Goal: Navigation & Orientation: Find specific page/section

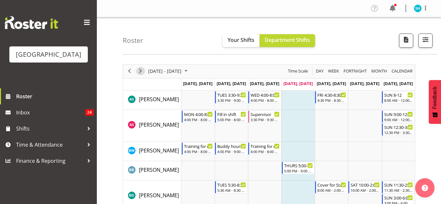
click at [141, 70] on span "Next" at bounding box center [141, 71] width 8 height 8
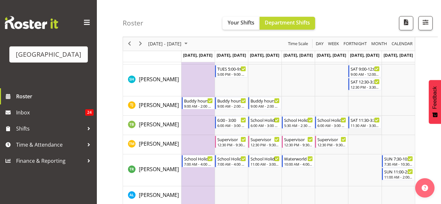
scroll to position [695, 0]
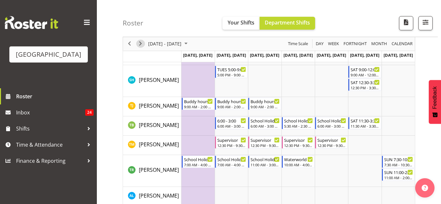
click at [142, 43] on span "Next" at bounding box center [141, 44] width 8 height 8
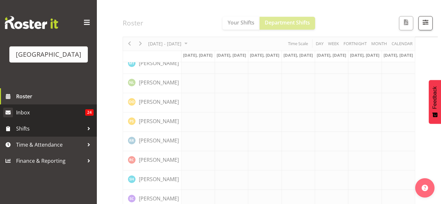
click at [65, 114] on span "Inbox" at bounding box center [50, 113] width 69 height 10
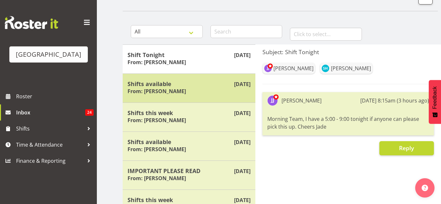
scroll to position [41, 0]
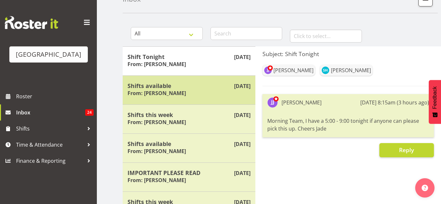
click at [227, 97] on div "Shifts available From: Laurie Cook" at bounding box center [189, 90] width 123 height 16
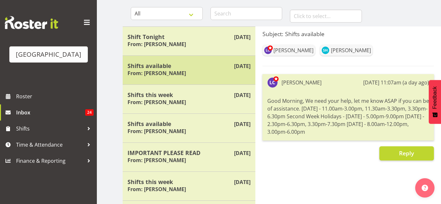
scroll to position [63, 0]
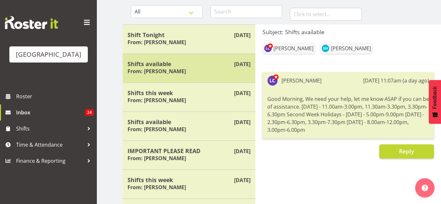
click at [227, 97] on div "Shifts this week From: Laurie Cook" at bounding box center [189, 97] width 123 height 16
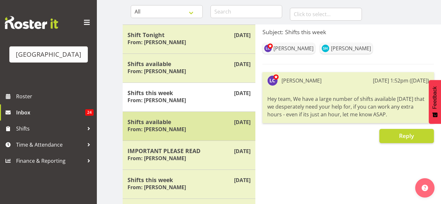
click at [227, 112] on div "Sep 14th Shifts available From: Thomas Meulenbroek" at bounding box center [189, 126] width 133 height 29
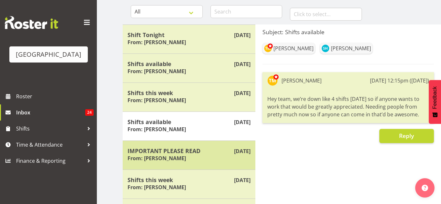
click at [226, 145] on div "Sep 11th IMPORTANT PLEASE READ From: Laurie Cook" at bounding box center [189, 155] width 133 height 29
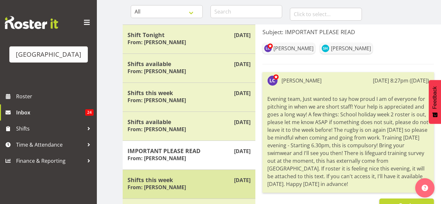
click at [220, 179] on h5 "Shifts this week" at bounding box center [189, 180] width 123 height 7
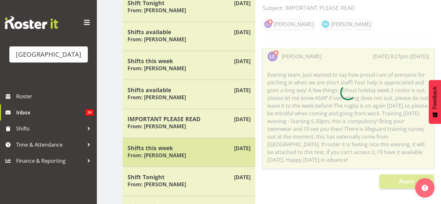
scroll to position [98, 0]
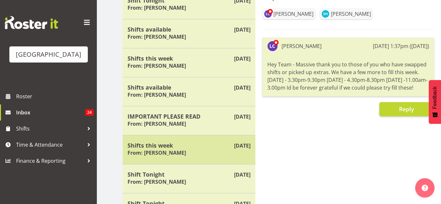
click at [220, 179] on div "Shift Tonight From: Jade Johnson" at bounding box center [189, 179] width 123 height 16
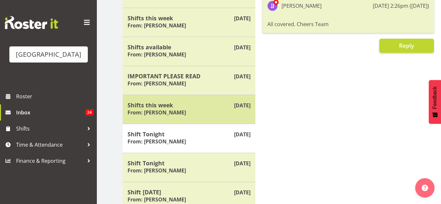
scroll to position [139, 0]
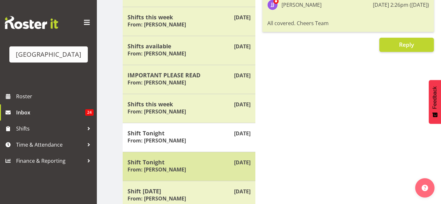
click at [219, 177] on div "Sep 9th Shift Tonight From: Jade Johnson" at bounding box center [189, 166] width 133 height 29
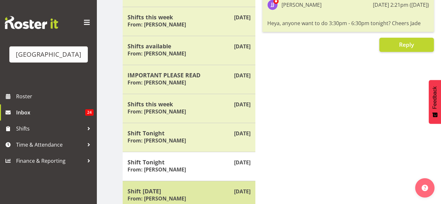
click at [216, 187] on div "Sep 5th Shift today From: Laurie Cook" at bounding box center [189, 195] width 133 height 29
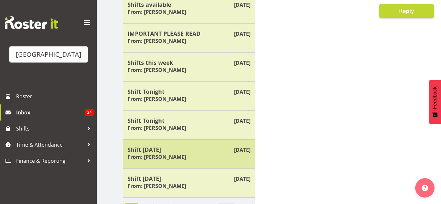
click at [216, 187] on div "Shift today From: Laurie Cook" at bounding box center [189, 183] width 123 height 16
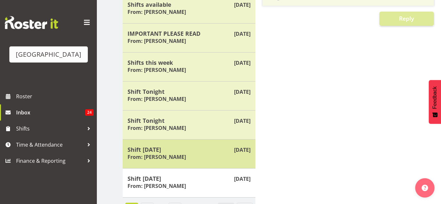
scroll to position [195, 0]
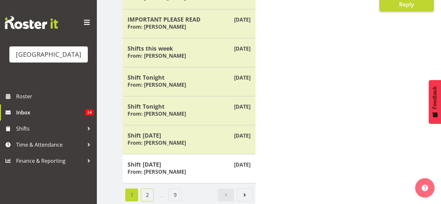
click at [150, 194] on link "2" at bounding box center [147, 195] width 13 height 13
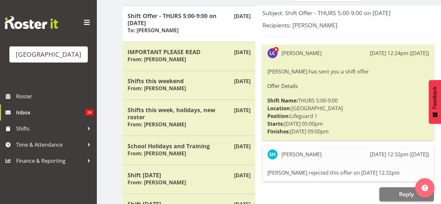
scroll to position [0, 0]
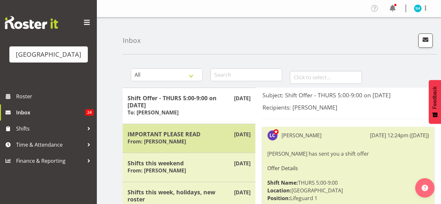
click at [206, 138] on div "IMPORTANT PLEASE READ From: Laurie Cook" at bounding box center [189, 139] width 123 height 16
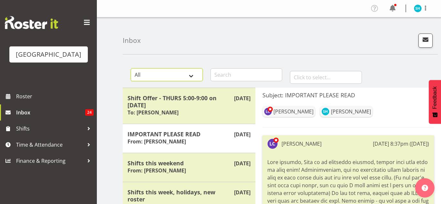
click at [179, 76] on select "All General Shift Offers Shift Swap Offers Leave Requests" at bounding box center [167, 74] width 72 height 13
click at [182, 74] on select "All General Shift Offers Shift Swap Offers Leave Requests" at bounding box center [167, 74] width 72 height 13
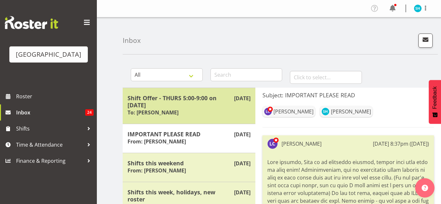
click at [205, 108] on h5 "Shift Offer - THURS 5:00-9:00 on 04/09/25" at bounding box center [189, 102] width 123 height 14
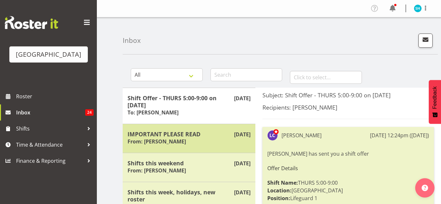
click at [199, 134] on h5 "IMPORTANT PLEASE READ" at bounding box center [189, 134] width 123 height 7
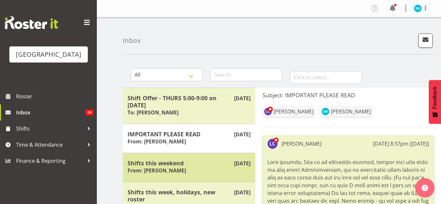
click at [194, 167] on div "Shifts this weekend From: Laurie Cook" at bounding box center [189, 168] width 123 height 16
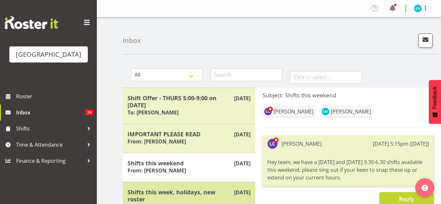
click at [191, 183] on div "Sep 1st Shifts this week, holidays, new roster From: Laurie Cook" at bounding box center [189, 200] width 133 height 36
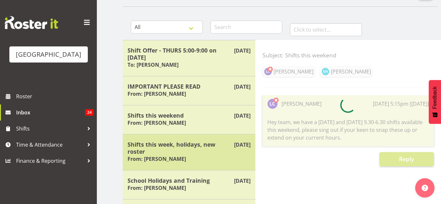
scroll to position [48, 0]
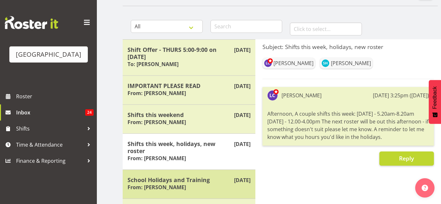
click at [184, 179] on h5 "School Holidays and Training" at bounding box center [189, 180] width 123 height 7
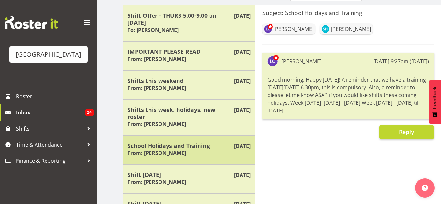
click at [184, 179] on h6 "From: Thomas Meulenbroek" at bounding box center [157, 182] width 58 height 6
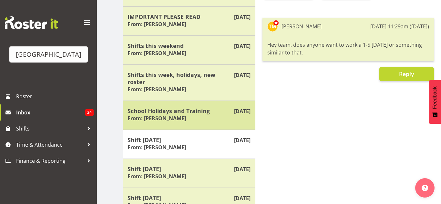
click at [184, 179] on div "Shift tomorrow From: Laurie Cook" at bounding box center [189, 174] width 123 height 16
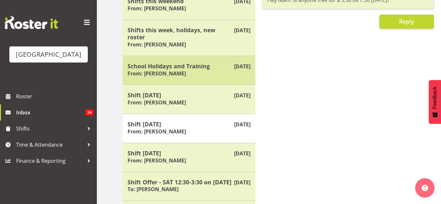
scroll to position [165, 0]
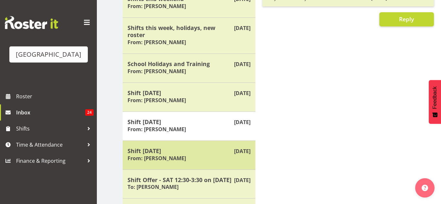
click at [181, 161] on div "Shift today From: Laurie Cook" at bounding box center [189, 156] width 123 height 16
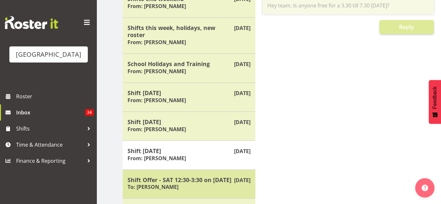
click at [178, 178] on h5 "Shift Offer - SAT 12:30-3:30 on 30/08/25" at bounding box center [189, 180] width 123 height 7
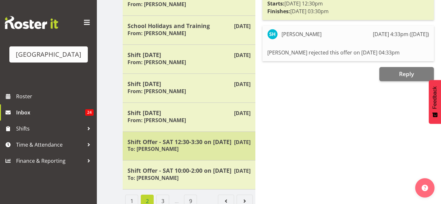
click at [178, 174] on h5 "Shift Offer - SAT 10:00-2:00 on 30/08/25" at bounding box center [189, 170] width 123 height 7
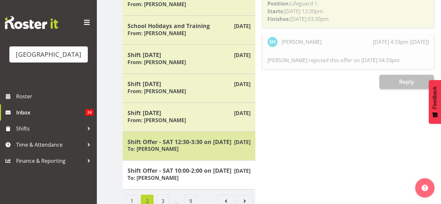
scroll to position [223, 0]
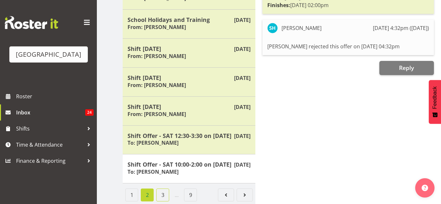
click at [163, 193] on link "3" at bounding box center [162, 195] width 13 height 13
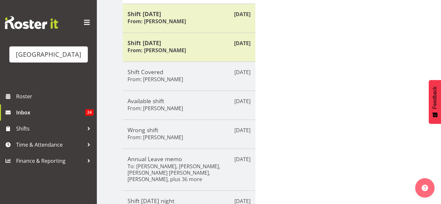
scroll to position [0, 0]
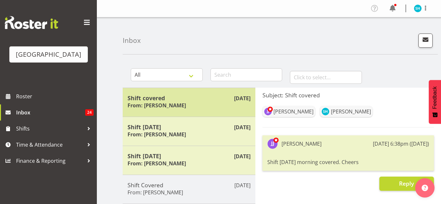
click at [189, 98] on h5 "Shift covered" at bounding box center [189, 98] width 123 height 7
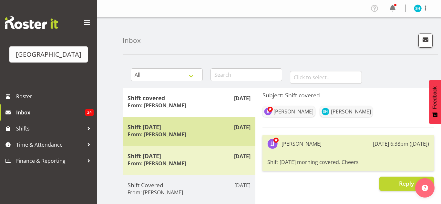
click at [183, 120] on div "Aug 24th Shift Tomorrow From: Jade Johnson" at bounding box center [189, 131] width 133 height 29
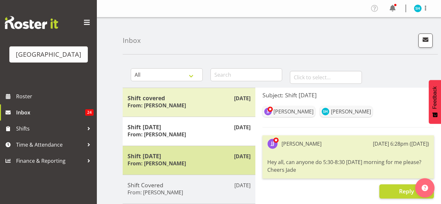
click at [181, 146] on div "Aug 23rd Shift today From: Laurie Cook" at bounding box center [189, 160] width 133 height 29
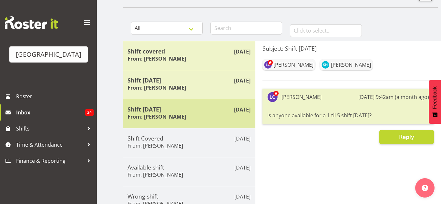
scroll to position [47, 0]
click at [181, 146] on h6 "From: Thomas Meulenbroek" at bounding box center [156, 145] width 56 height 6
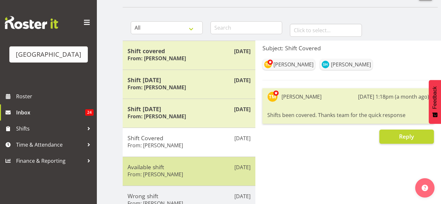
click at [180, 159] on div "Aug 20th Available shift From: Thomas Meulenbroek" at bounding box center [189, 171] width 133 height 29
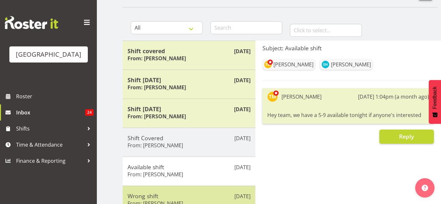
click at [177, 191] on div "Aug 18th Wrong shift From: Thomas Meulenbroek" at bounding box center [189, 200] width 133 height 29
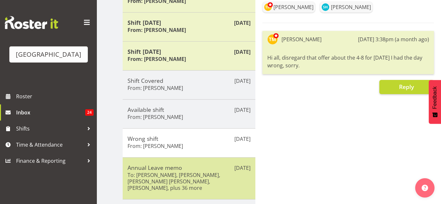
click at [177, 168] on h5 "Annual Leave memo" at bounding box center [189, 167] width 123 height 7
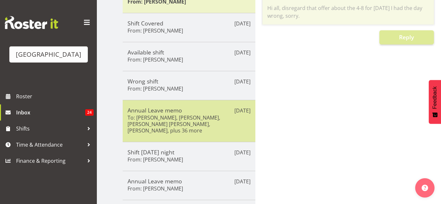
scroll to position [167, 0]
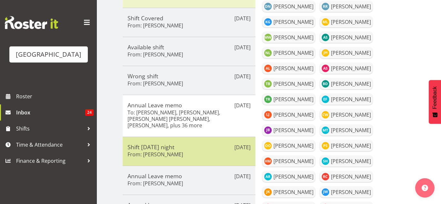
click at [176, 162] on div "Aug 18th Shift tomorrow night From: Thomas Meulenbroek" at bounding box center [189, 151] width 133 height 29
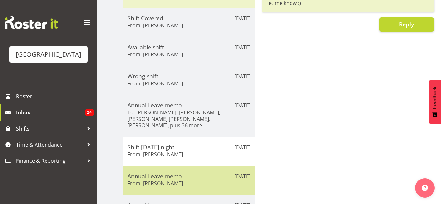
click at [173, 179] on h5 "Annual Leave memo" at bounding box center [189, 176] width 123 height 7
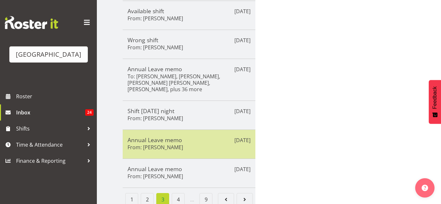
scroll to position [204, 0]
click at [173, 179] on div "Annual Leave memo From: Laurie Cook" at bounding box center [189, 173] width 123 height 16
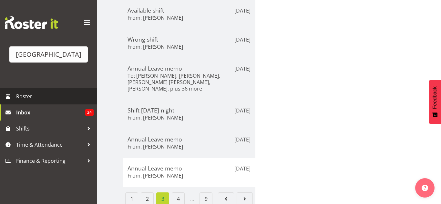
click at [79, 89] on link "Roster" at bounding box center [48, 97] width 97 height 16
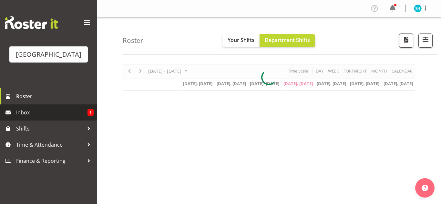
click at [72, 108] on span "Inbox" at bounding box center [51, 113] width 71 height 10
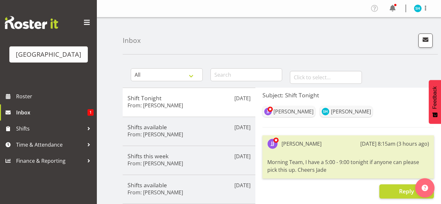
scroll to position [195, 0]
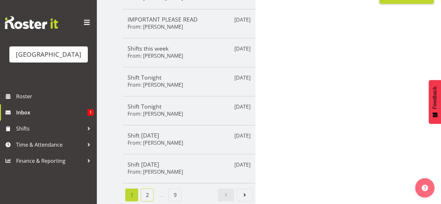
click at [150, 194] on link "2" at bounding box center [147, 195] width 13 height 13
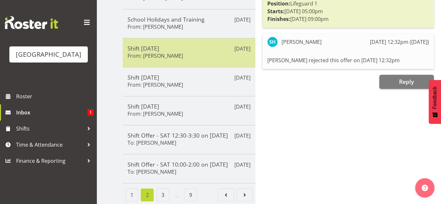
scroll to position [216, 0]
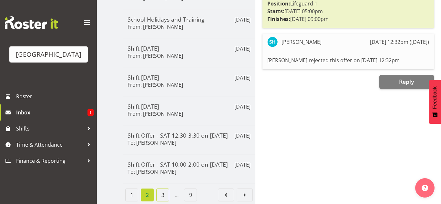
click at [164, 192] on link "3" at bounding box center [162, 195] width 13 height 13
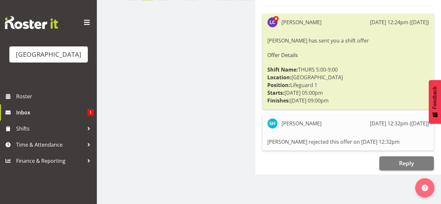
scroll to position [208, 0]
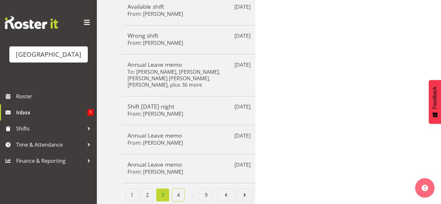
click at [179, 190] on link "4" at bounding box center [178, 195] width 13 height 13
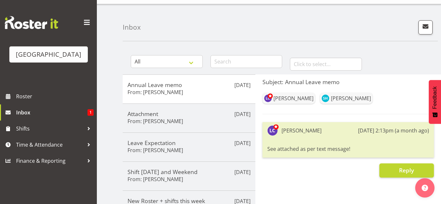
scroll to position [0, 0]
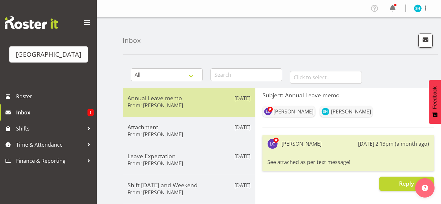
click at [167, 113] on div "Aug 18th Annual Leave memo From: Laurie Cook" at bounding box center [189, 102] width 133 height 29
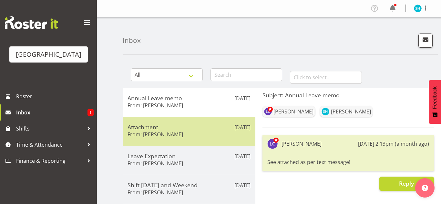
click at [162, 126] on h5 "Attachment" at bounding box center [189, 127] width 123 height 7
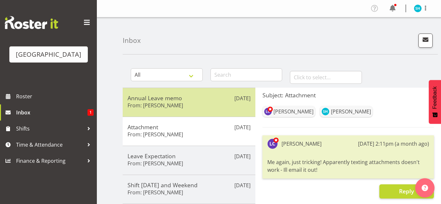
click at [161, 100] on h5 "Annual Leave memo" at bounding box center [189, 98] width 123 height 7
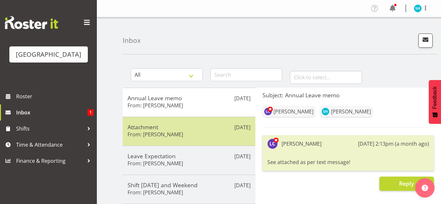
click at [159, 138] on div "Attachment From: Laurie Cook" at bounding box center [189, 132] width 123 height 16
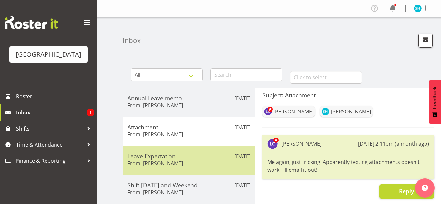
click at [159, 162] on h6 "From: Laurie Cook" at bounding box center [156, 164] width 56 height 6
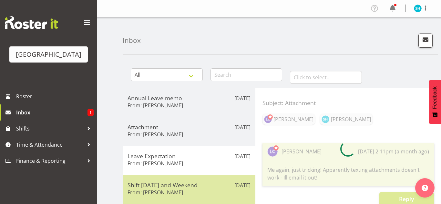
click at [158, 185] on h5 "Shift today and Weekend" at bounding box center [189, 185] width 123 height 7
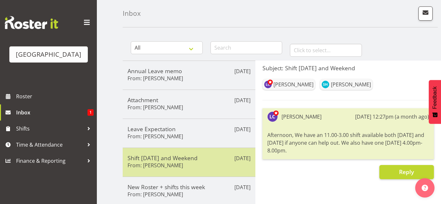
click at [158, 185] on h5 "New Roster + shifts this week" at bounding box center [189, 187] width 123 height 7
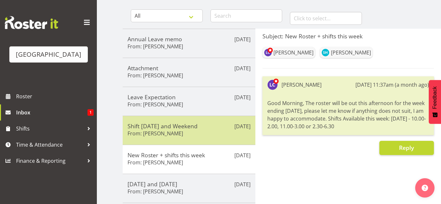
click at [158, 185] on h5 "Monday and Tuesday" at bounding box center [189, 184] width 123 height 7
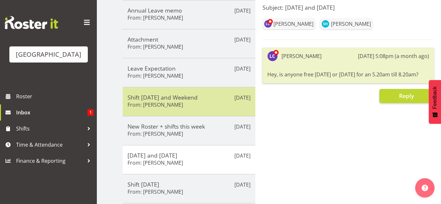
click at [158, 185] on h5 "Shift tomorrow" at bounding box center [189, 184] width 123 height 7
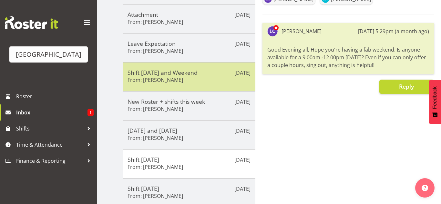
click at [158, 185] on div "Aug 7th Shift today From: Laurie Cook" at bounding box center [189, 193] width 133 height 29
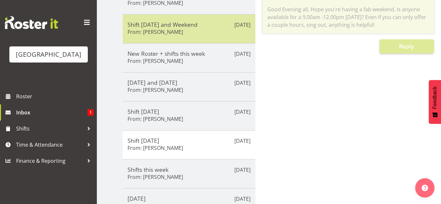
scroll to position [162, 0]
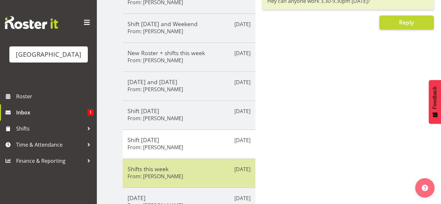
click at [155, 175] on h6 "From: Laurie Cook" at bounding box center [156, 176] width 56 height 6
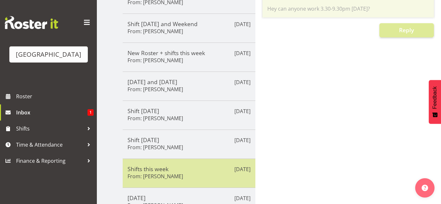
click at [155, 175] on h6 "From: Laurie Cook" at bounding box center [156, 176] width 56 height 6
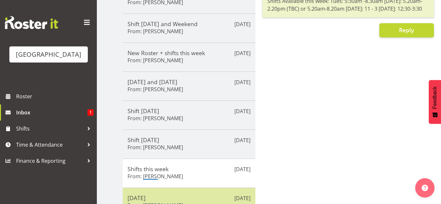
click at [155, 195] on h5 "Saturday 2 August" at bounding box center [189, 198] width 123 height 7
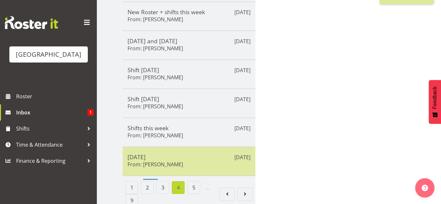
scroll to position [208, 0]
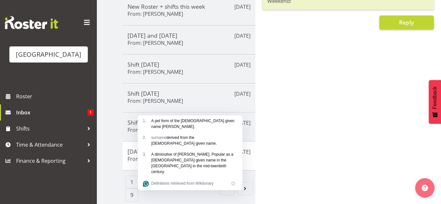
click at [192, 181] on link "5" at bounding box center [193, 182] width 13 height 13
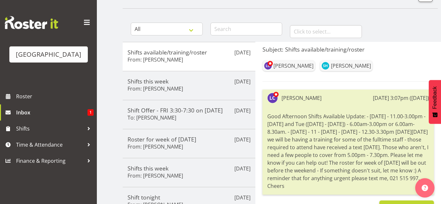
scroll to position [0, 0]
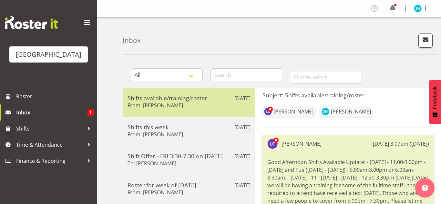
click at [170, 104] on h6 "From: Laurie Cook" at bounding box center [156, 105] width 56 height 6
click at [165, 98] on h5 "Shifts available/training/roster" at bounding box center [189, 98] width 123 height 7
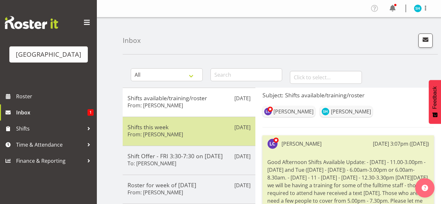
click at [156, 134] on h6 "From: Laurie Cook" at bounding box center [156, 134] width 56 height 6
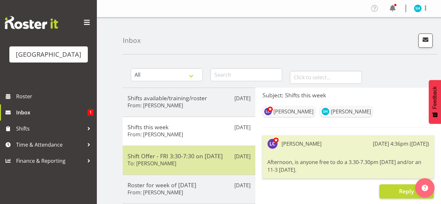
click at [154, 153] on h5 "Shift Offer - FRI 3:30-7:30 on 01/08/25" at bounding box center [189, 156] width 123 height 7
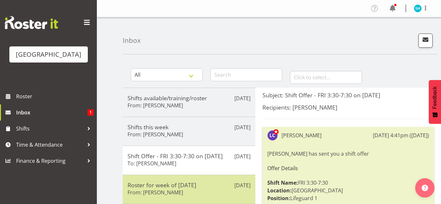
click at [151, 195] on h6 "From: Laurie Cook" at bounding box center [156, 193] width 56 height 6
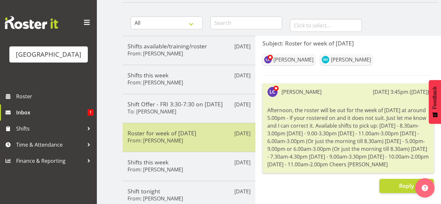
scroll to position [55, 0]
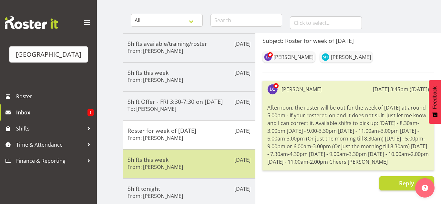
click at [155, 153] on div "Jul 28th Shifts this week From: Laurie Cook" at bounding box center [189, 164] width 133 height 29
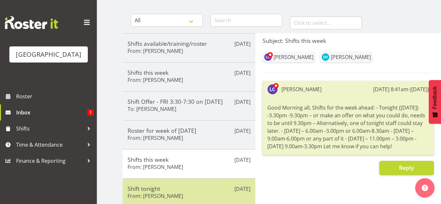
click at [147, 198] on h6 "From: Laurie Cook" at bounding box center [156, 196] width 56 height 6
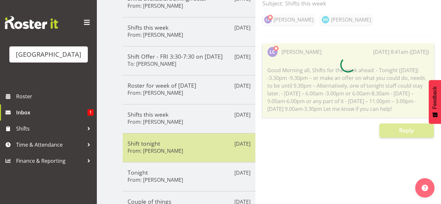
scroll to position [103, 0]
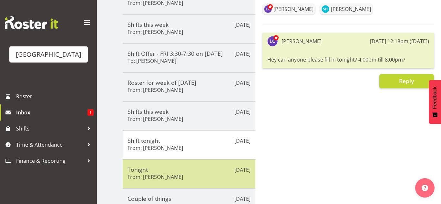
click at [151, 163] on div "Jul 23rd Tonight From: Laurie Cook" at bounding box center [189, 174] width 133 height 29
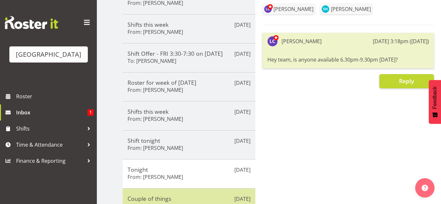
click at [151, 194] on div "Jul 21st Couple of things From: Laurie Cook" at bounding box center [189, 203] width 133 height 29
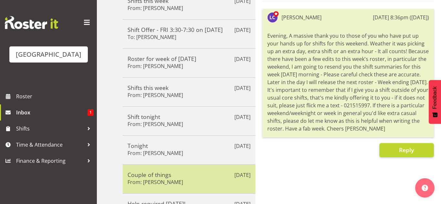
scroll to position [162, 0]
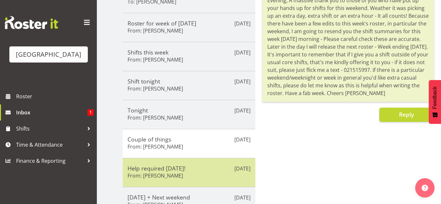
click at [152, 173] on h6 "From: Laurie Cook" at bounding box center [156, 176] width 56 height 6
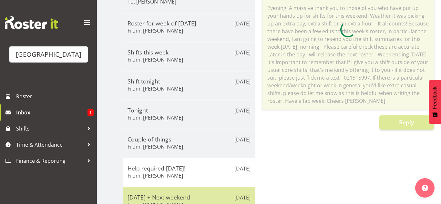
click at [151, 190] on div "Jul 18th Tomorrow + Next weekend From: Laurie Cook" at bounding box center [189, 201] width 133 height 29
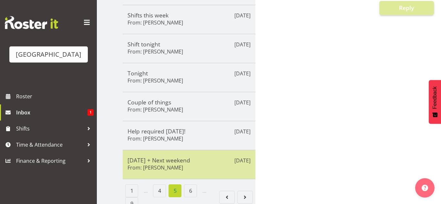
scroll to position [208, 0]
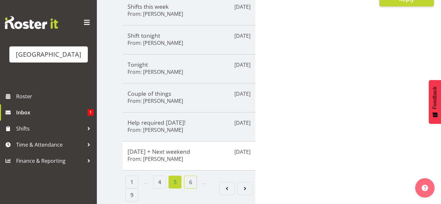
click at [190, 181] on link "6" at bounding box center [190, 182] width 13 height 13
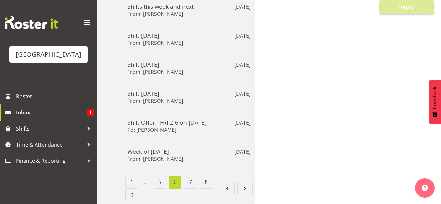
scroll to position [0, 0]
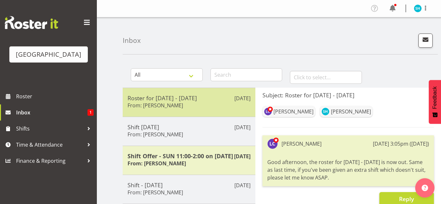
click at [164, 101] on div "Roster for 28 July - 3 August From: Laurie Cook" at bounding box center [189, 103] width 123 height 16
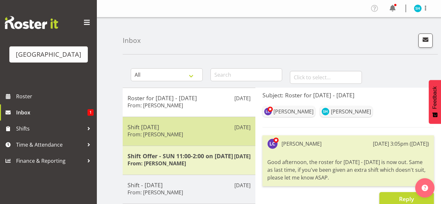
click at [161, 130] on h5 "Shift today" at bounding box center [189, 127] width 123 height 7
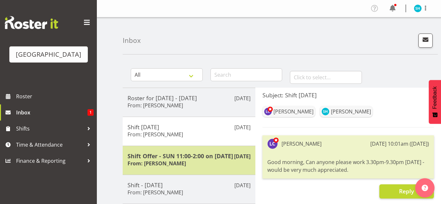
click at [161, 167] on h6 "From: Laurie Cook" at bounding box center [157, 164] width 58 height 6
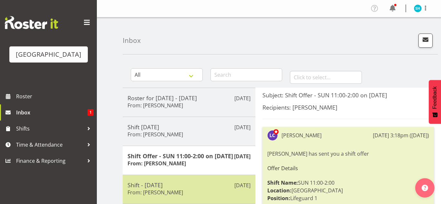
click at [163, 196] on h6 "From: Laurie Cook" at bounding box center [156, 193] width 56 height 6
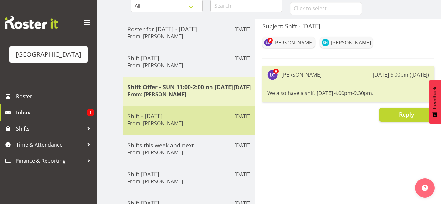
scroll to position [70, 0]
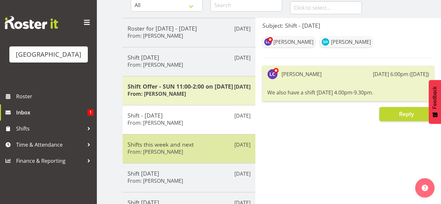
click at [169, 155] on div "Shifts this week and next From: Laurie Cook" at bounding box center [189, 149] width 123 height 16
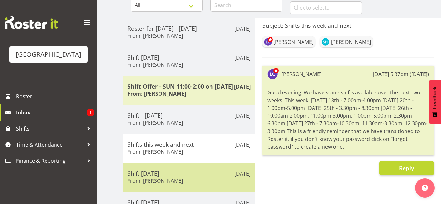
click at [170, 184] on h6 "From: Laurie Cook" at bounding box center [156, 181] width 56 height 6
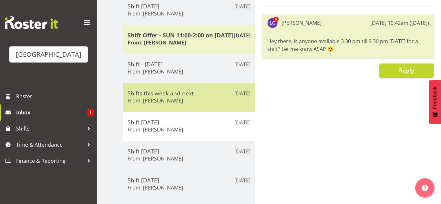
scroll to position [128, 0]
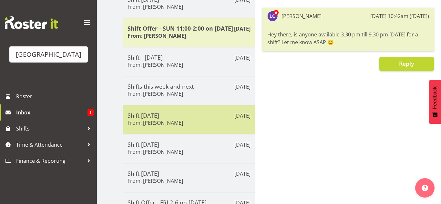
click at [181, 128] on div "Shift today From: Laurie Cook" at bounding box center [189, 120] width 123 height 16
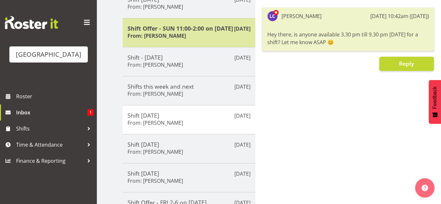
click at [186, 41] on div "Shift Offer - SUN 11:00-2:00 on 20/07/25 From: Laurie Cook" at bounding box center [189, 33] width 123 height 16
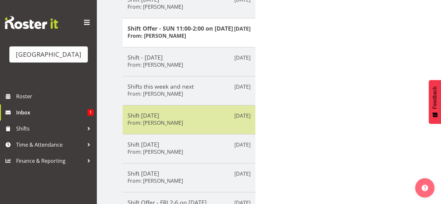
click at [182, 117] on div "Jul 14th Shift today From: Laurie Cook" at bounding box center [189, 119] width 133 height 29
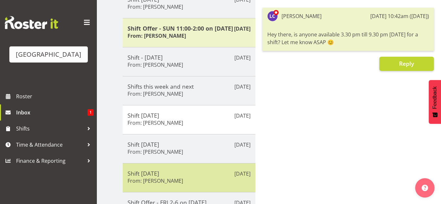
click at [185, 172] on div "Jul 11th Shift today From: Laurie Cook" at bounding box center [189, 177] width 133 height 29
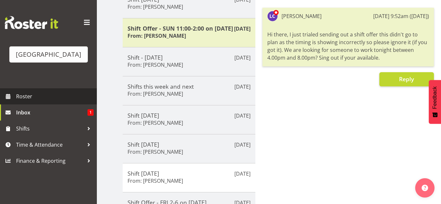
click at [46, 89] on link "Roster" at bounding box center [48, 97] width 97 height 16
